Goal: Check status

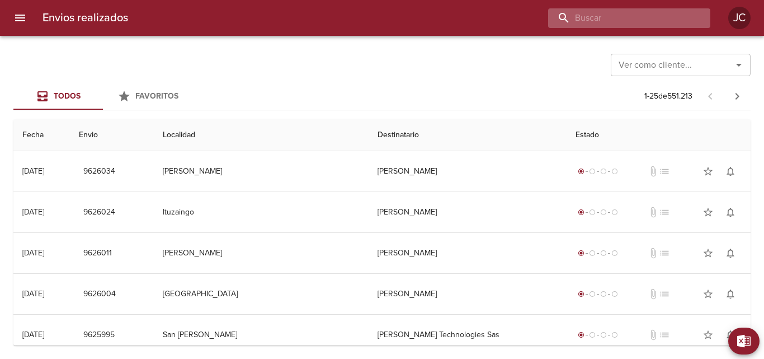
click at [668, 16] on input "buscar" at bounding box center [619, 18] width 143 height 20
paste input "9529924"
type input "9529924"
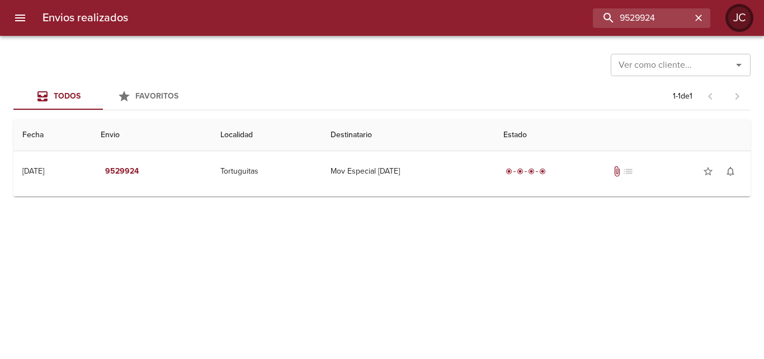
click at [736, 16] on div "JC" at bounding box center [739, 18] width 22 height 22
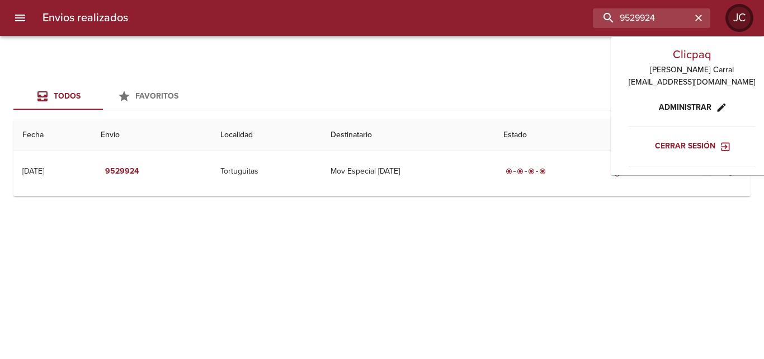
click at [736, 16] on div "JC" at bounding box center [739, 18] width 22 height 22
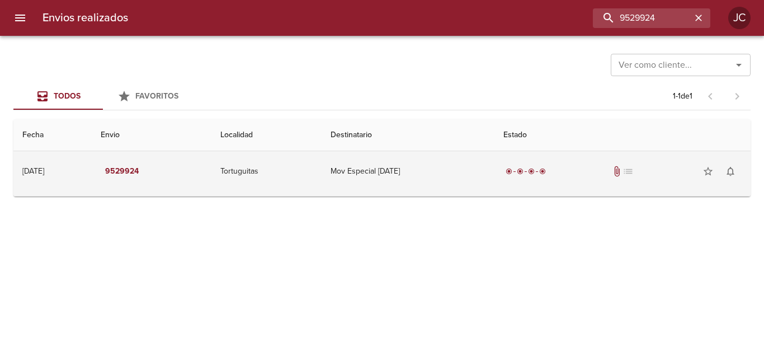
click at [560, 187] on td "radio_button_checked radio_button_checked radio_button_checked radio_button_che…" at bounding box center [622, 171] width 256 height 40
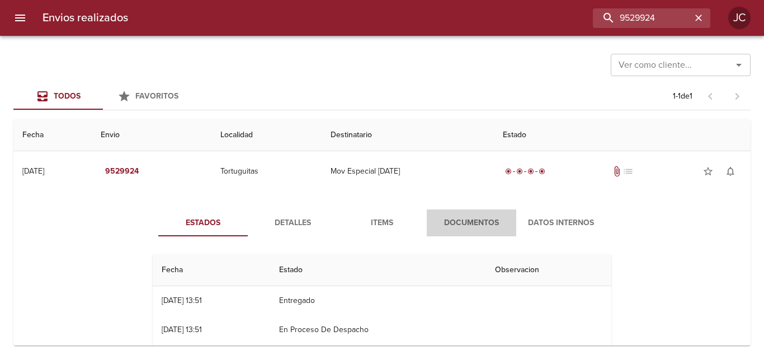
click at [493, 211] on button "Documentos" at bounding box center [471, 222] width 89 height 27
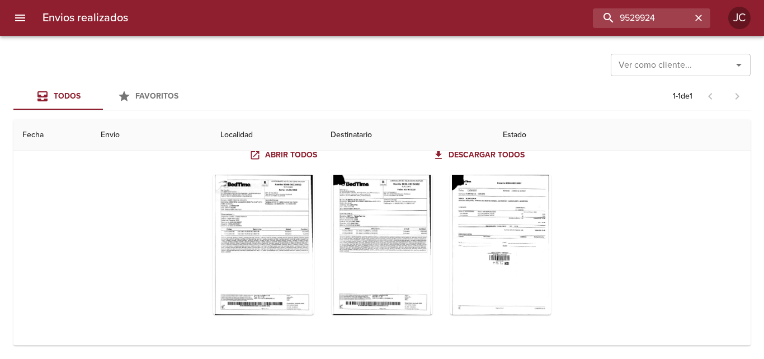
scroll to position [110, 0]
click at [517, 207] on div "Tabla de envíos del cliente" at bounding box center [500, 243] width 101 height 140
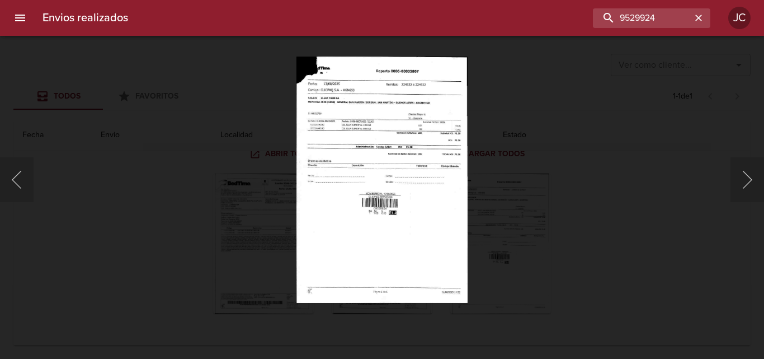
click at [597, 182] on div "Lightbox" at bounding box center [382, 179] width 764 height 359
